Goal: Information Seeking & Learning: Learn about a topic

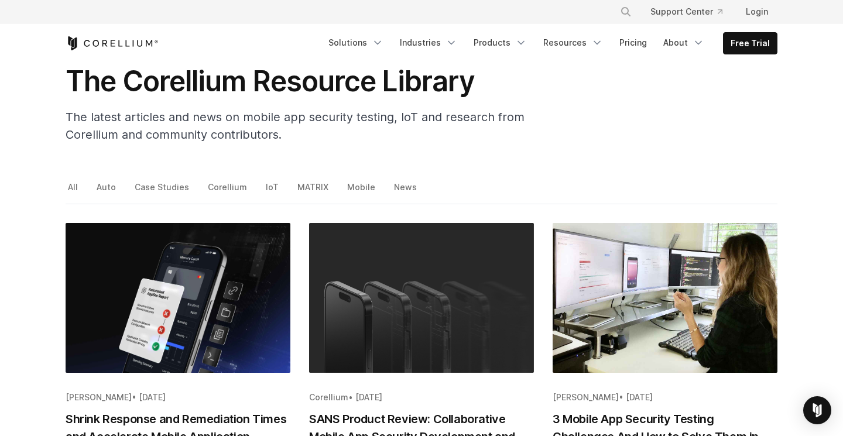
scroll to position [71, 0]
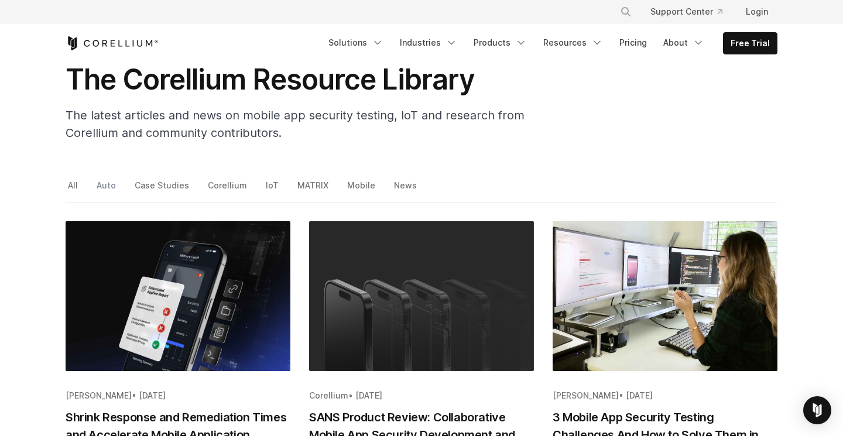
click at [105, 180] on link "Auto" at bounding box center [107, 189] width 26 height 25
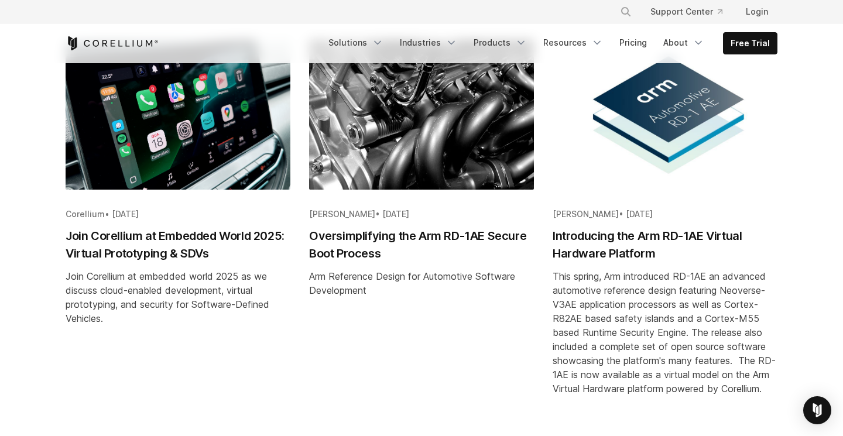
scroll to position [619, 0]
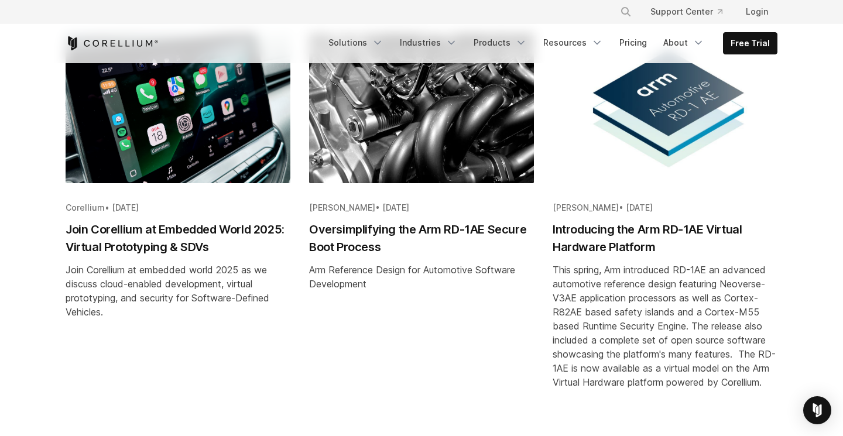
click at [407, 230] on h2 "Oversimplifying the Arm RD-1AE Secure Boot Process" at bounding box center [421, 238] width 225 height 35
